Goal: Information Seeking & Learning: Learn about a topic

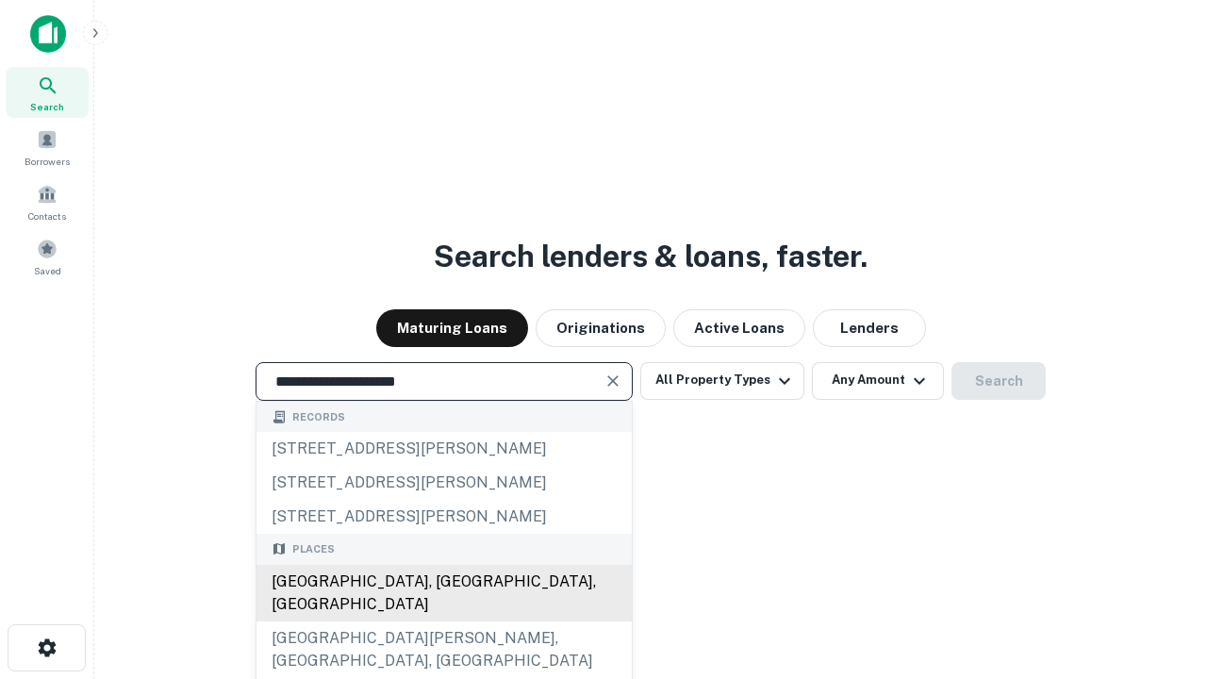
click at [443, 621] on div "[GEOGRAPHIC_DATA], [GEOGRAPHIC_DATA], [GEOGRAPHIC_DATA]" at bounding box center [443, 593] width 375 height 57
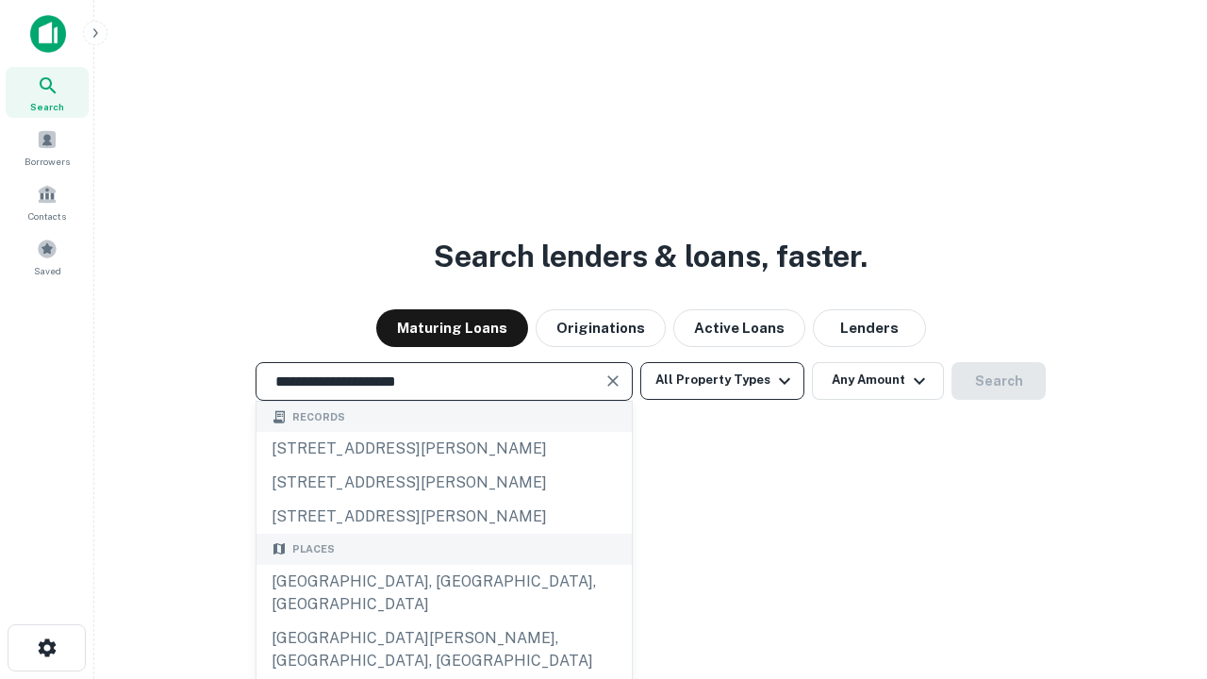
type input "**********"
click at [722, 380] on button "All Property Types" at bounding box center [722, 381] width 164 height 38
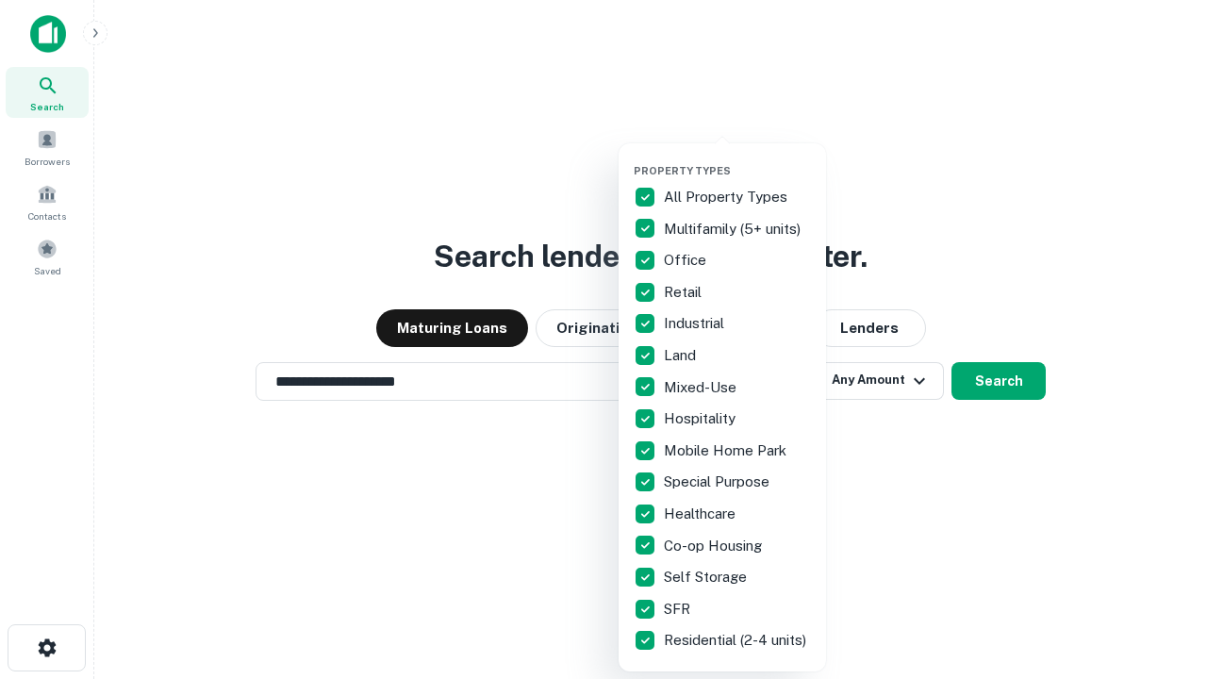
click at [737, 158] on button "button" at bounding box center [737, 158] width 207 height 1
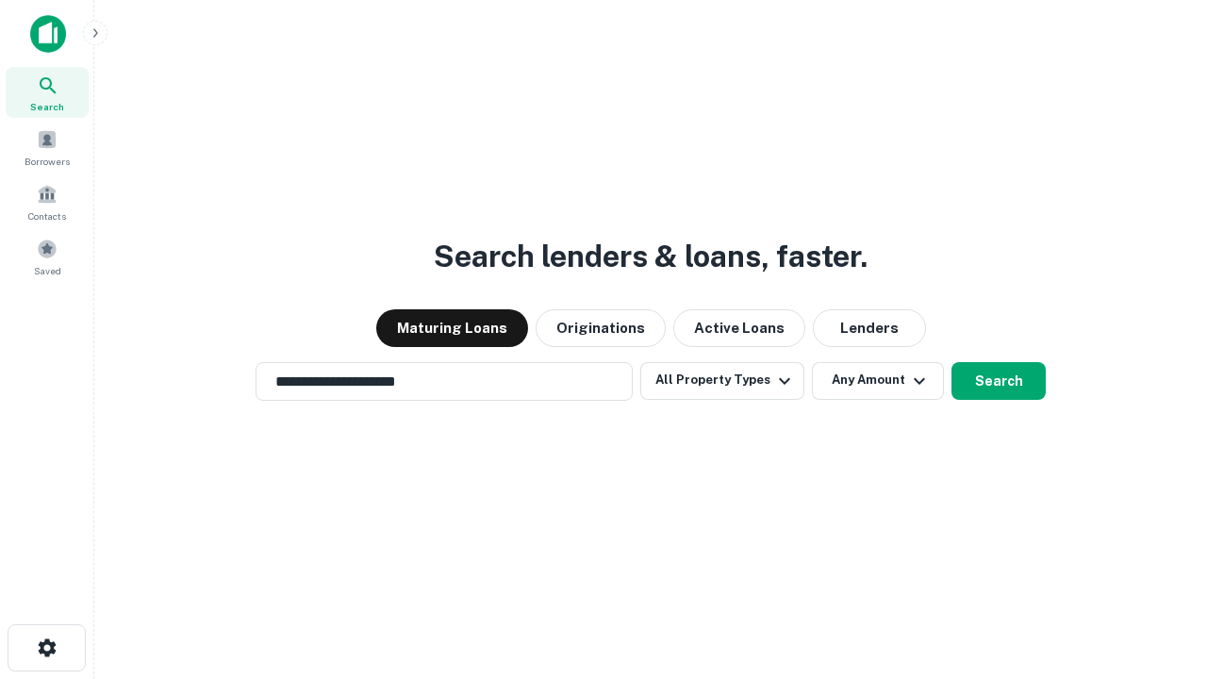
scroll to position [11, 227]
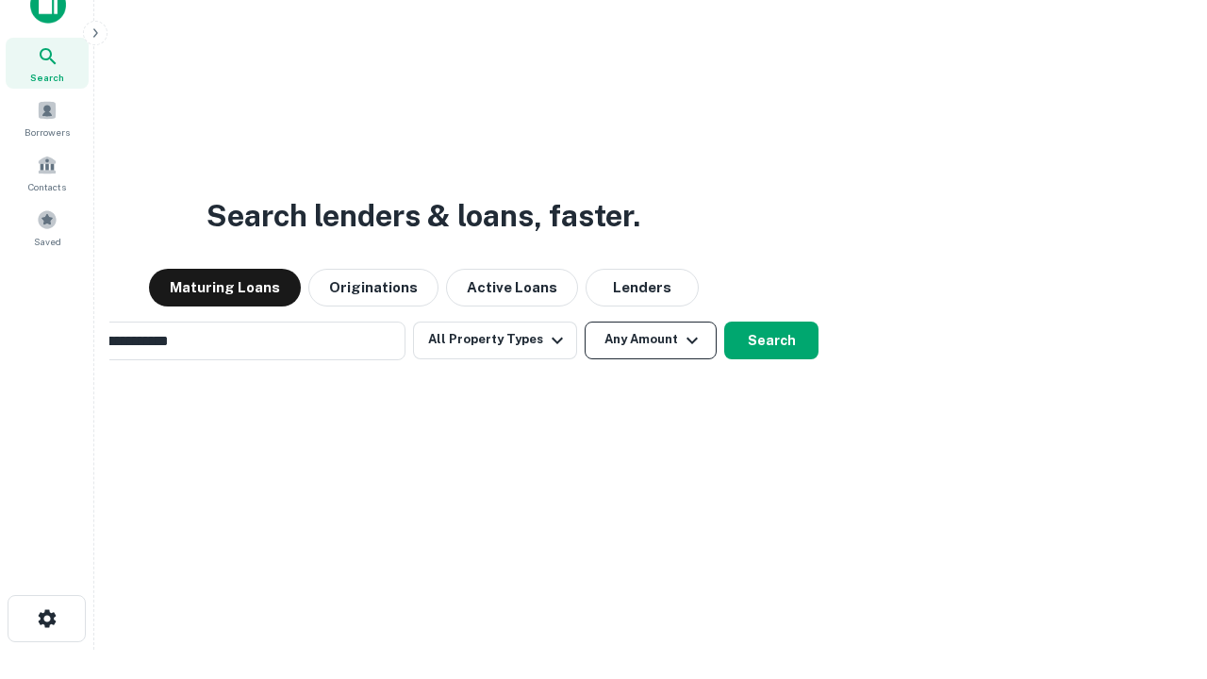
click at [584, 321] on button "Any Amount" at bounding box center [650, 340] width 132 height 38
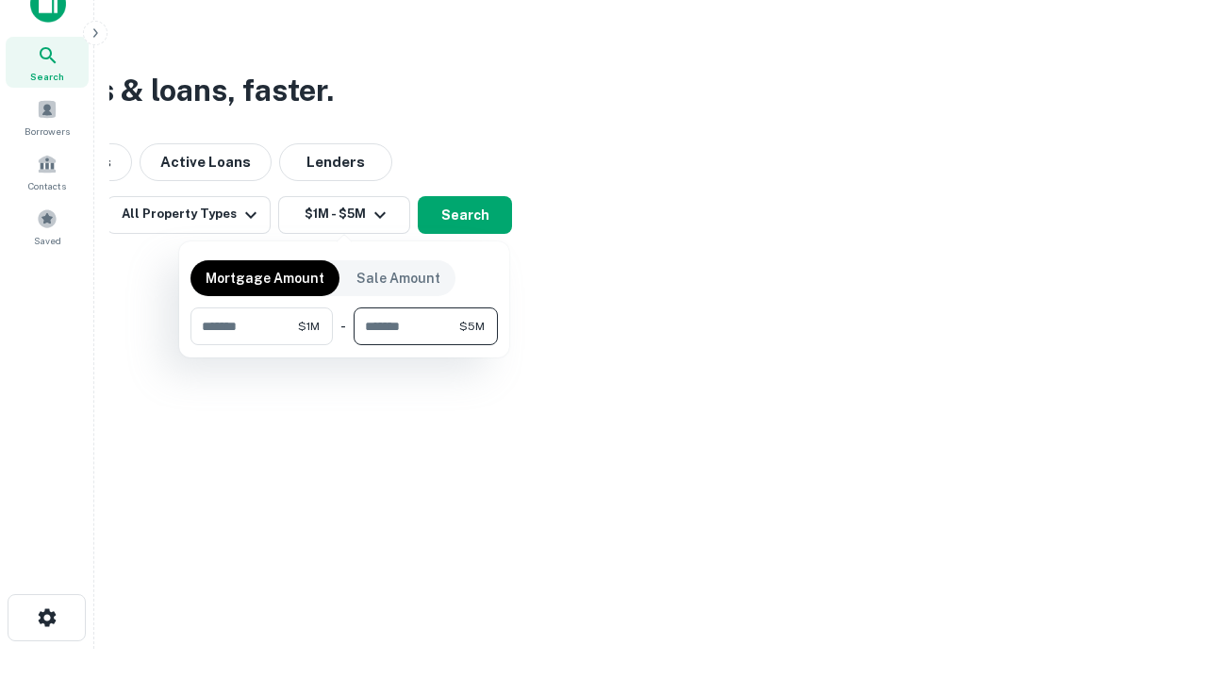
type input "*******"
click at [344, 345] on button "button" at bounding box center [343, 345] width 307 height 1
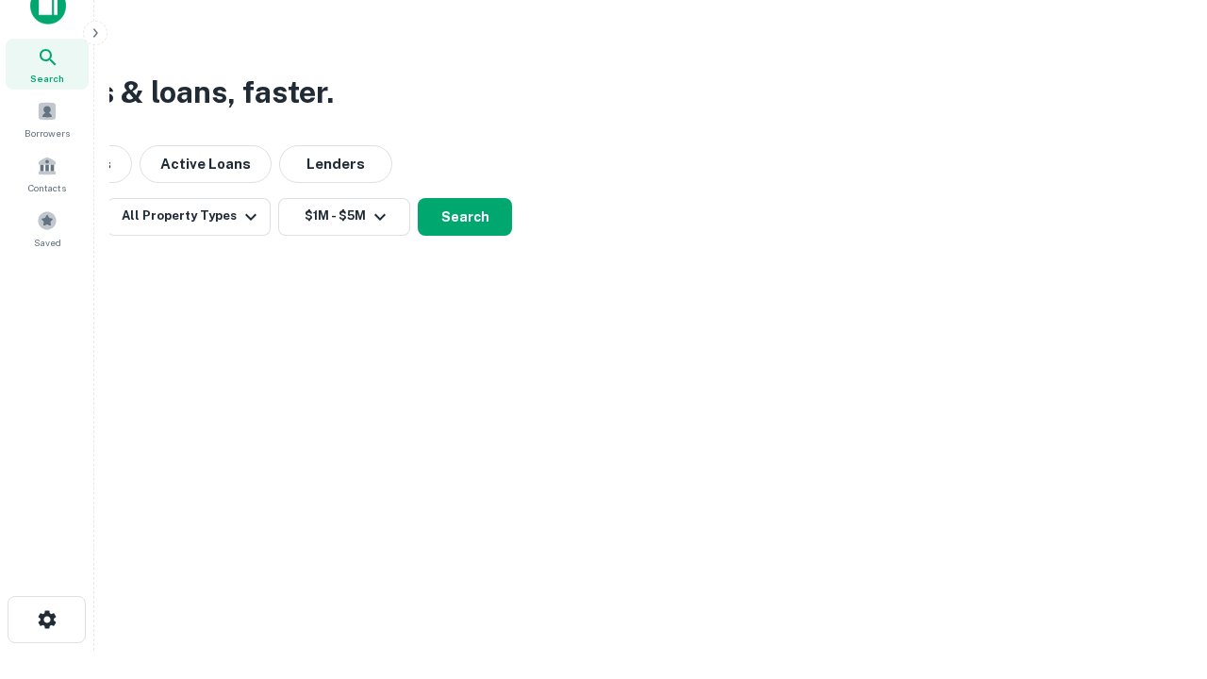
scroll to position [11, 348]
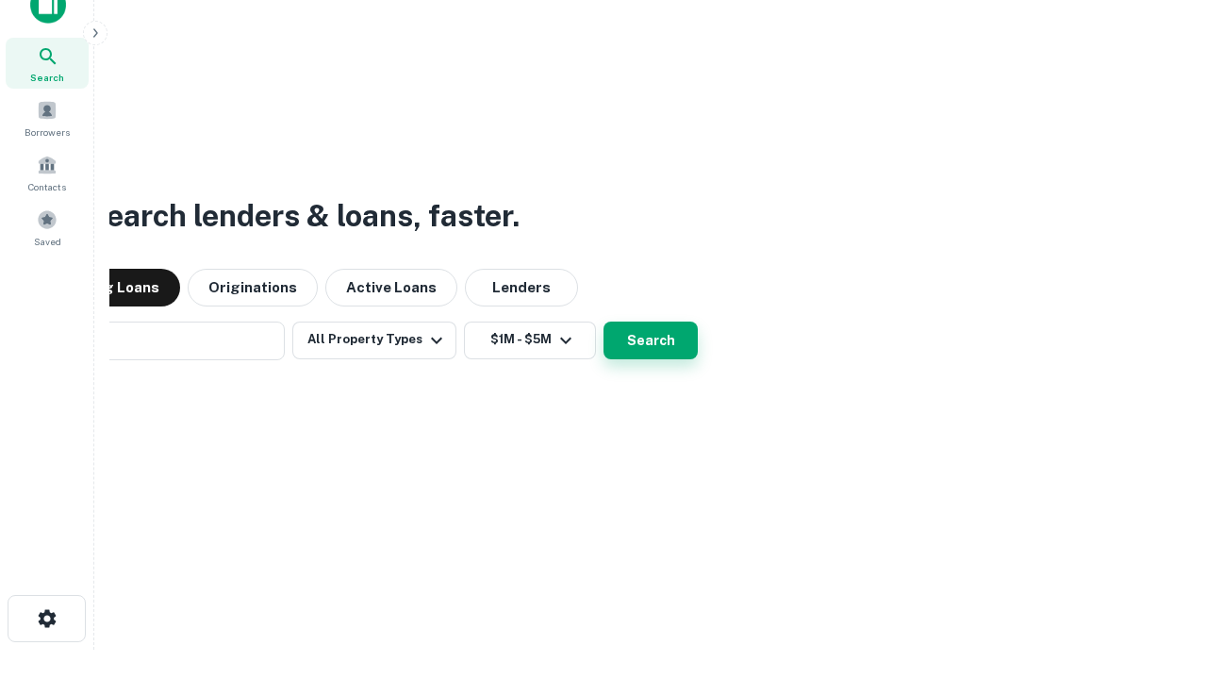
click at [603, 321] on button "Search" at bounding box center [650, 340] width 94 height 38
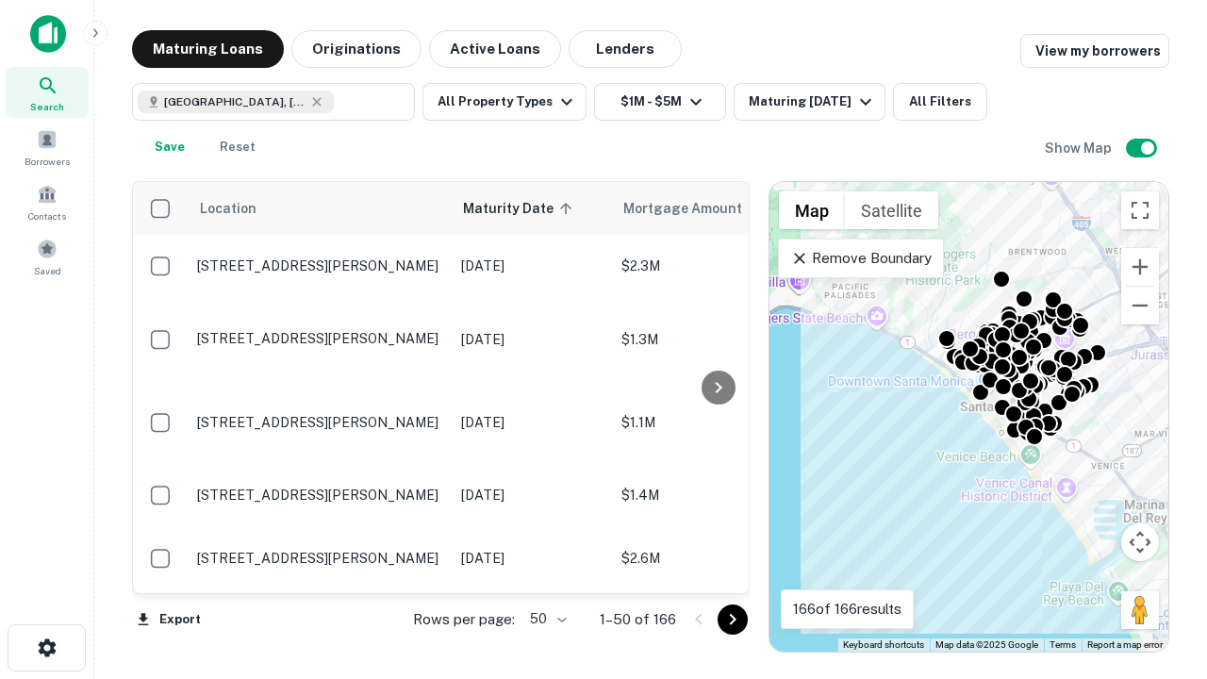
click at [545, 618] on body "Search Borrowers Contacts Saved Maturing Loans Originations Active Loans Lender…" at bounding box center [603, 339] width 1207 height 679
click at [546, 571] on li "25" at bounding box center [545, 571] width 55 height 34
